Goal: Contribute content: Contribute content

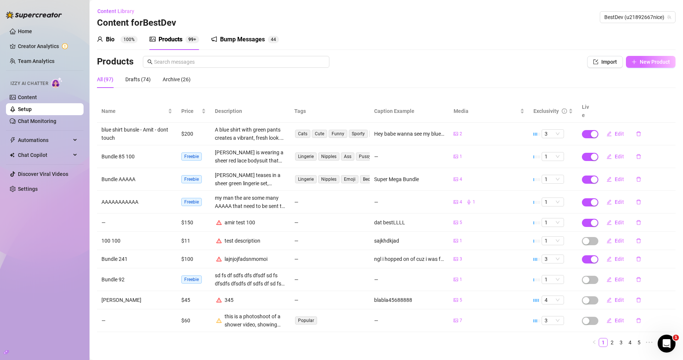
click at [632, 59] on span "button" at bounding box center [634, 62] width 5 height 6
type textarea "Type your message here..."
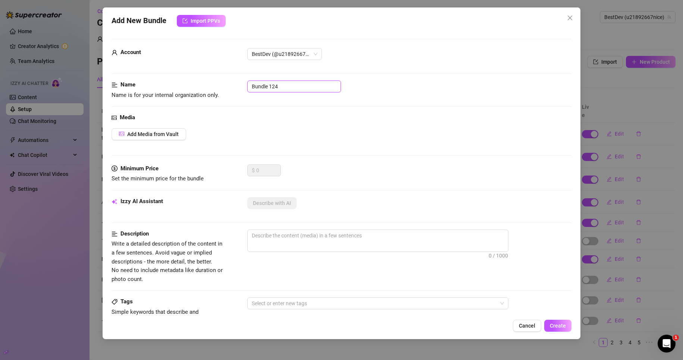
click at [283, 88] on input "Bundle 124" at bounding box center [294, 87] width 94 height 12
click at [173, 131] on span "Add Media from Vault" at bounding box center [152, 134] width 51 height 6
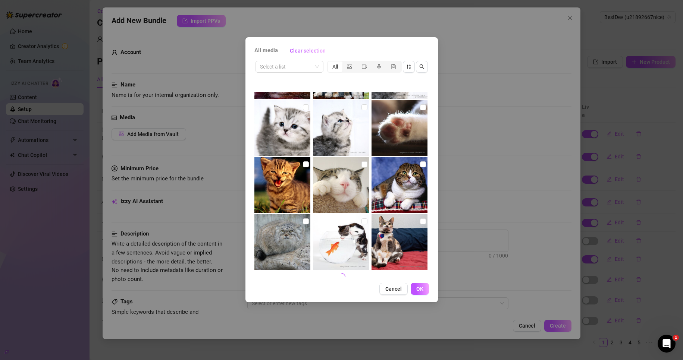
scroll to position [281, 0]
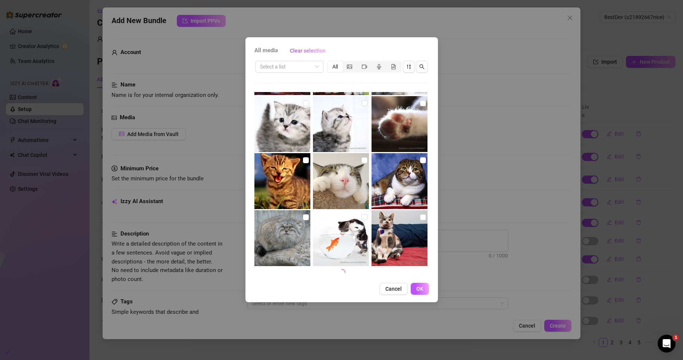
click at [415, 216] on img at bounding box center [400, 238] width 56 height 56
click at [420, 218] on input "checkbox" at bounding box center [423, 218] width 6 height 6
checkbox input "true"
click at [363, 217] on input "checkbox" at bounding box center [365, 218] width 6 height 6
checkbox input "true"
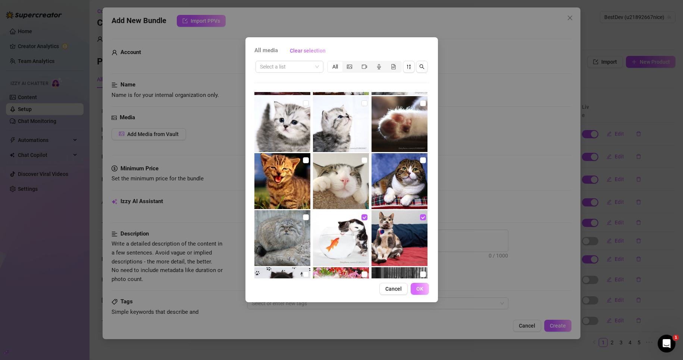
click at [419, 287] on span "OK" at bounding box center [419, 289] width 7 height 6
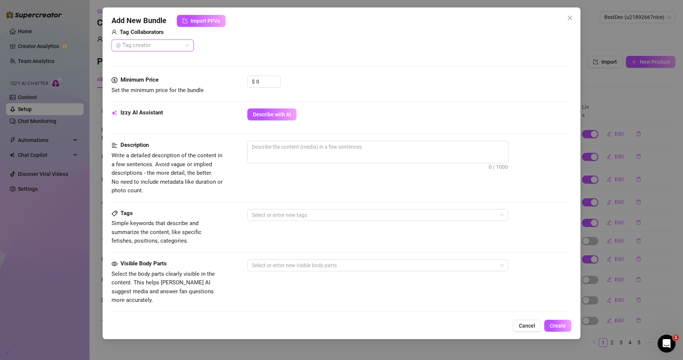
scroll to position [187, 0]
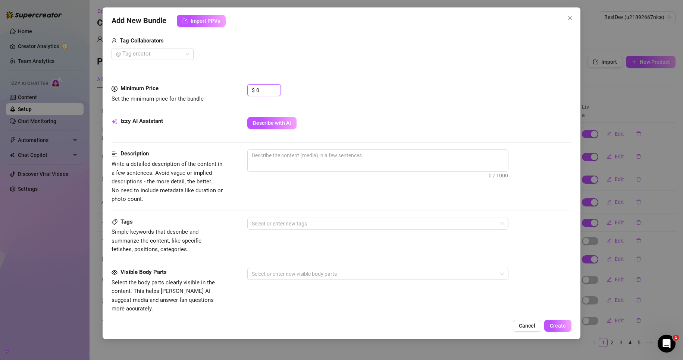
drag, startPoint x: 269, startPoint y: 92, endPoint x: 245, endPoint y: 92, distance: 24.3
click at [245, 92] on div "Minimum Price Set the minimum price for the bundle $ 0" at bounding box center [342, 93] width 460 height 19
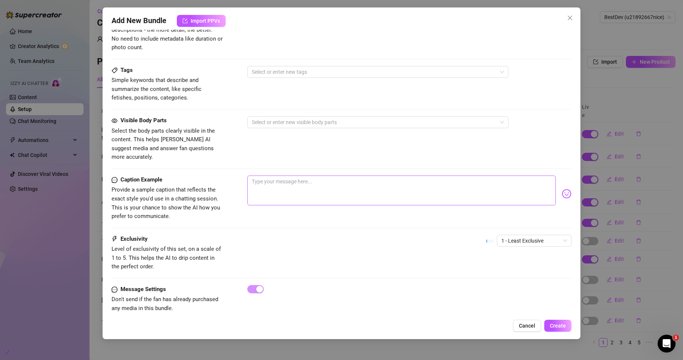
scroll to position [341, 0]
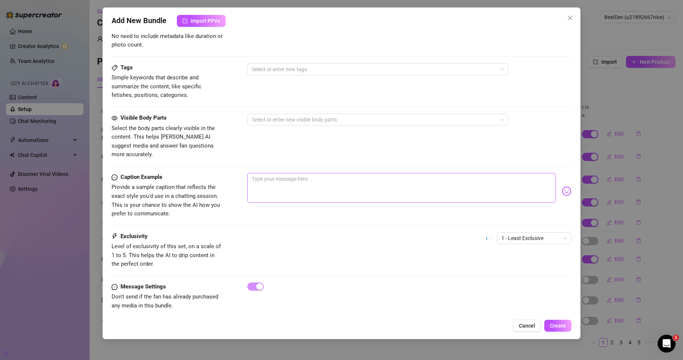
type input "150"
click at [288, 184] on textarea at bounding box center [401, 188] width 309 height 30
type textarea "a"
type textarea "as"
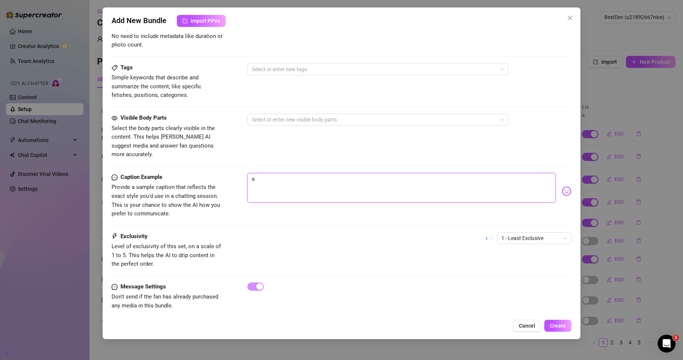
type textarea "as"
type textarea "a"
type textarea "Type your message here..."
type textarea "d"
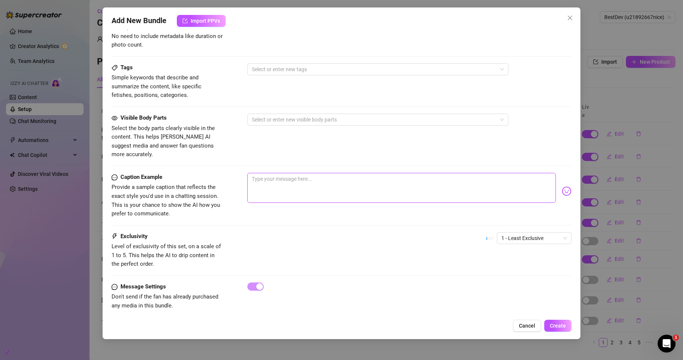
type textarea "d"
type textarea "do"
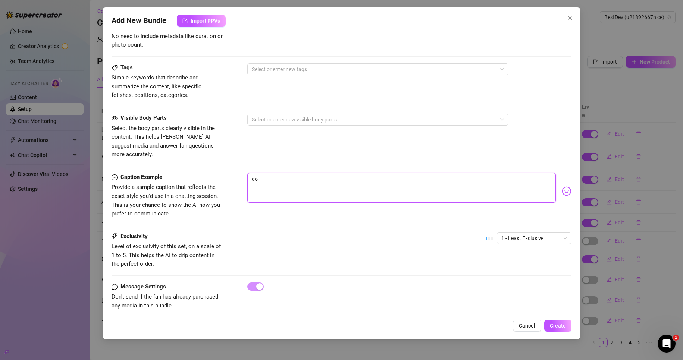
type textarea "do n"
type textarea "do no"
type textarea "do not"
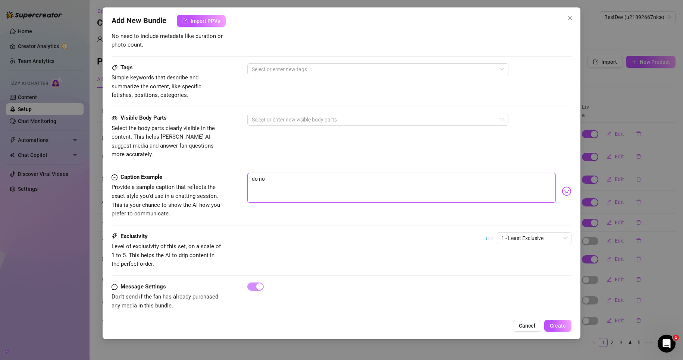
type textarea "do not"
type textarea "do not s"
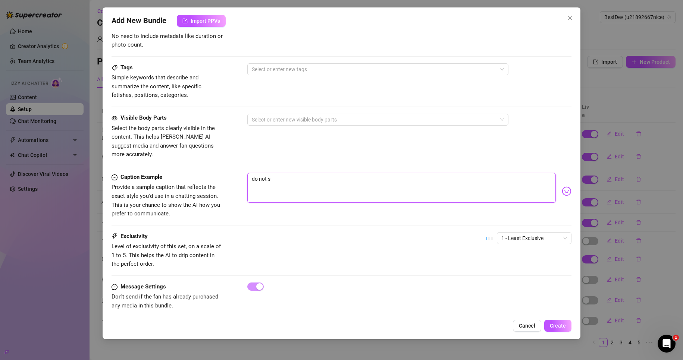
type textarea "do not se"
type textarea "do not sel"
type textarea "do not sell"
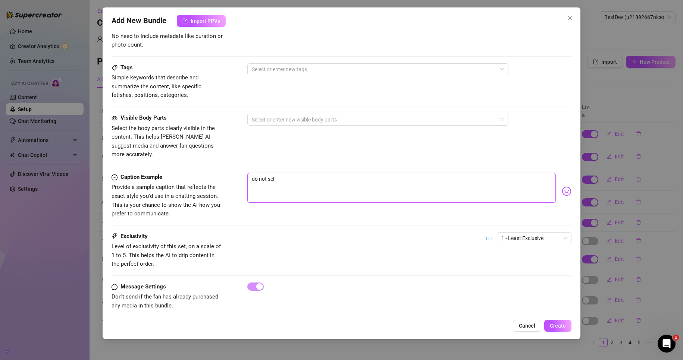
type textarea "do not sell"
type textarea "do not sell i"
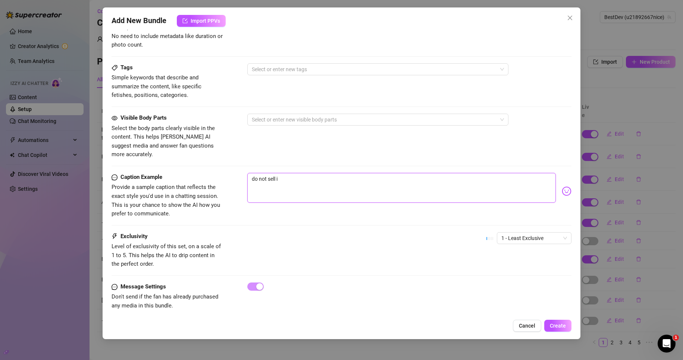
type textarea "do not sell it"
type textarea "do not sell it m"
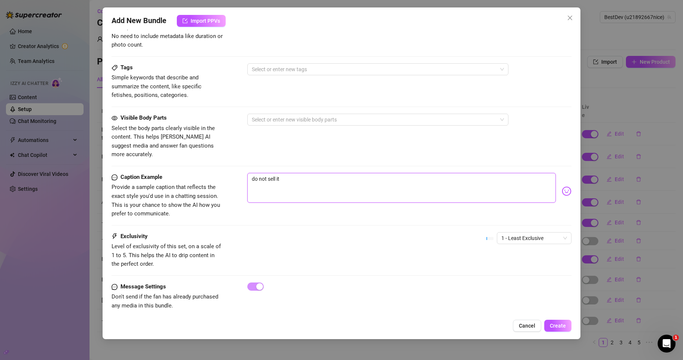
type textarea "do not sell it m"
type textarea "do not sell it ma"
type textarea "do not sell it mat"
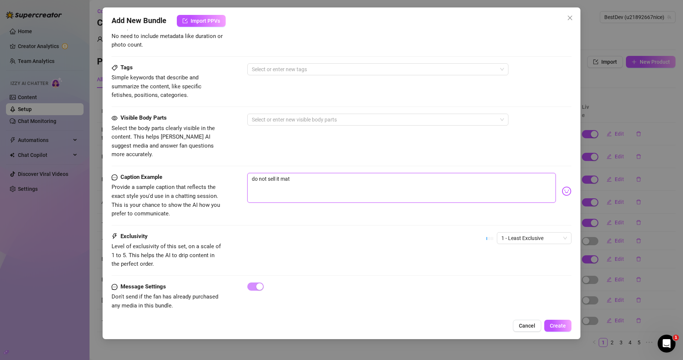
type textarea "do not sell it mate"
click at [302, 116] on div at bounding box center [374, 120] width 250 height 10
type textarea "do not sell it mate"
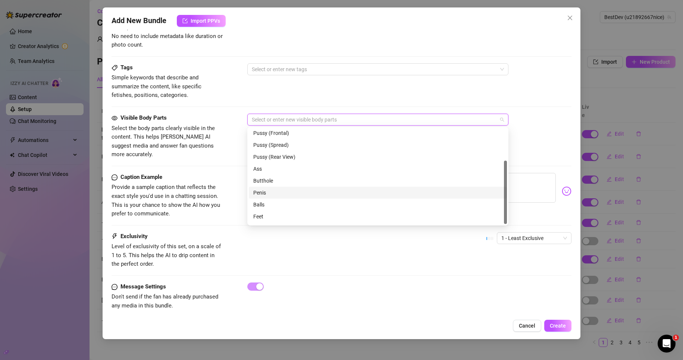
scroll to position [48, 0]
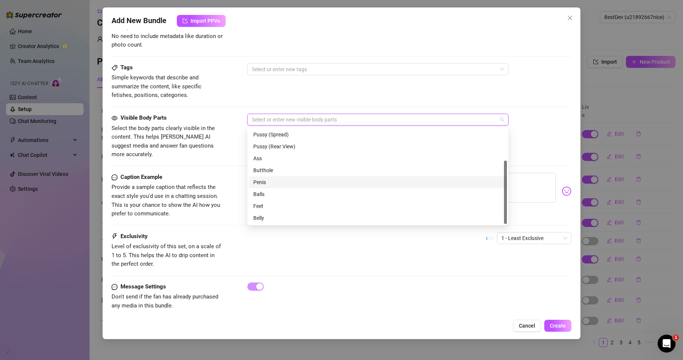
drag, startPoint x: 276, startPoint y: 184, endPoint x: 309, endPoint y: 179, distance: 33.6
click at [276, 184] on div "Penis" at bounding box center [377, 182] width 249 height 8
click at [346, 106] on div "Tags Simple keywords that describe and summarize the content, like specific fet…" at bounding box center [342, 88] width 460 height 50
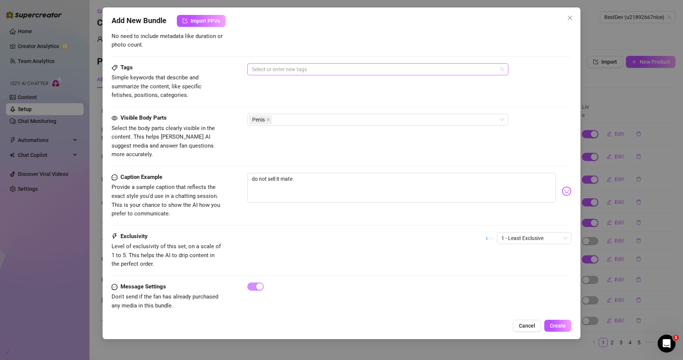
click at [274, 72] on div at bounding box center [374, 69] width 250 height 10
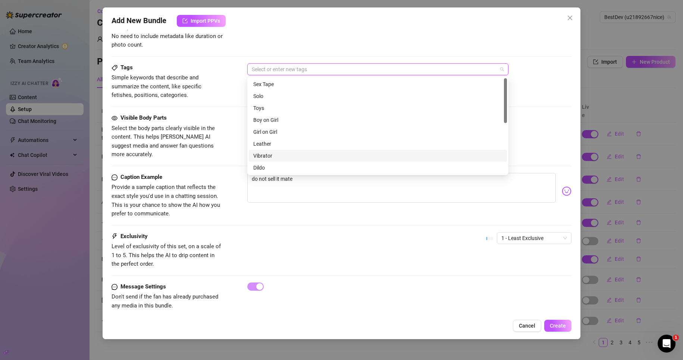
click at [270, 155] on div "Vibrator" at bounding box center [377, 156] width 249 height 8
click at [332, 221] on div "Caption Example Provide a sample caption that reflects the exact style you'd us…" at bounding box center [342, 202] width 460 height 59
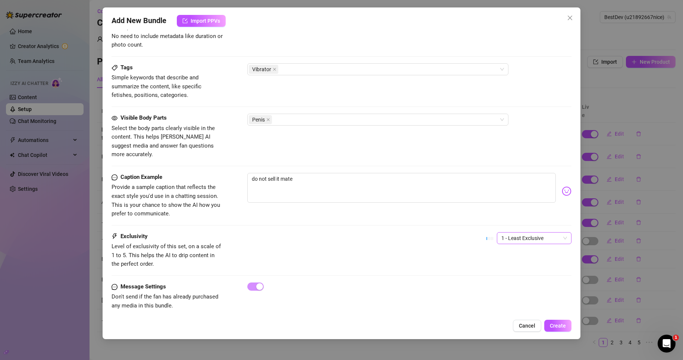
click at [530, 233] on span "1 - Least Exclusive" at bounding box center [535, 238] width 66 height 11
click at [516, 296] on div "5 - Most Exclusive 🔥" at bounding box center [528, 292] width 63 height 8
click at [554, 329] on button "Create" at bounding box center [557, 326] width 27 height 12
